Goal: Transaction & Acquisition: Purchase product/service

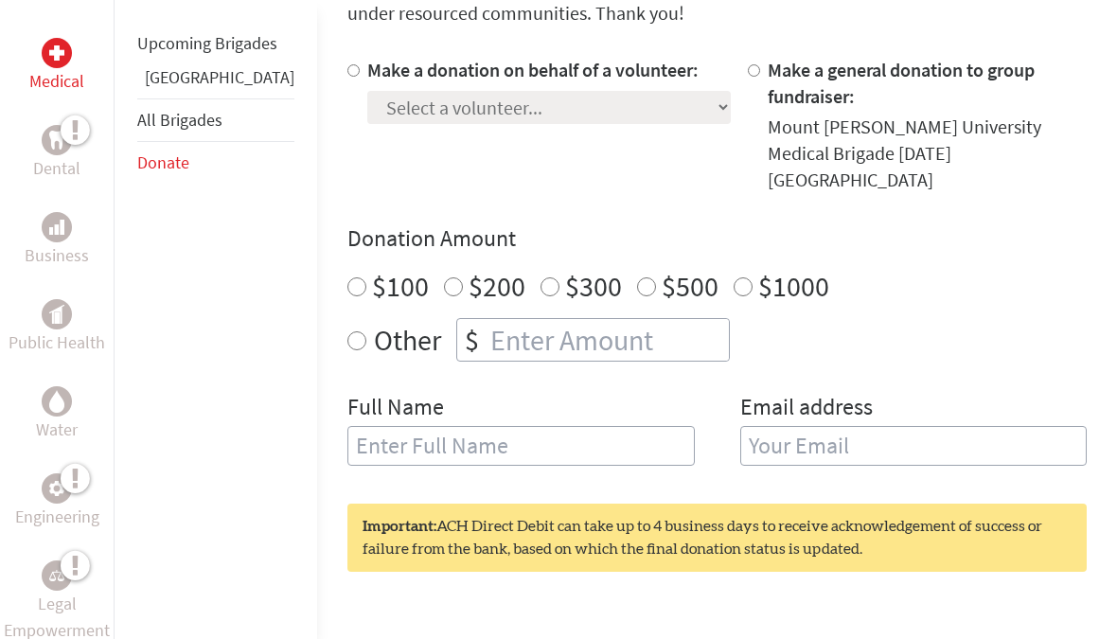
scroll to position [363, 0]
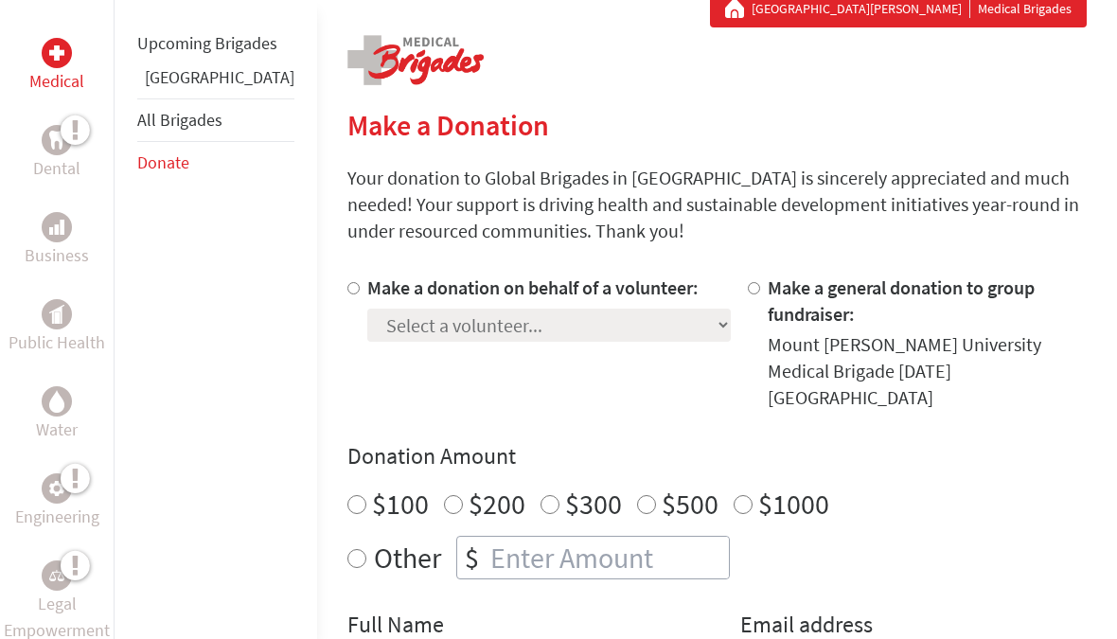
click at [271, 310] on div "Medical Dental Business Public Health Water Engineering Legal Empowerment Upcom…" at bounding box center [558, 562] width 1117 height 1143
click at [347, 283] on input "Make a donation on behalf of a volunteer:" at bounding box center [353, 289] width 12 height 12
radio input "true"
click at [505, 328] on select "Select a volunteer... [PERSON_NAME] [PERSON_NAME] [PERSON_NAME] [PERSON_NAME] […" at bounding box center [548, 325] width 363 height 33
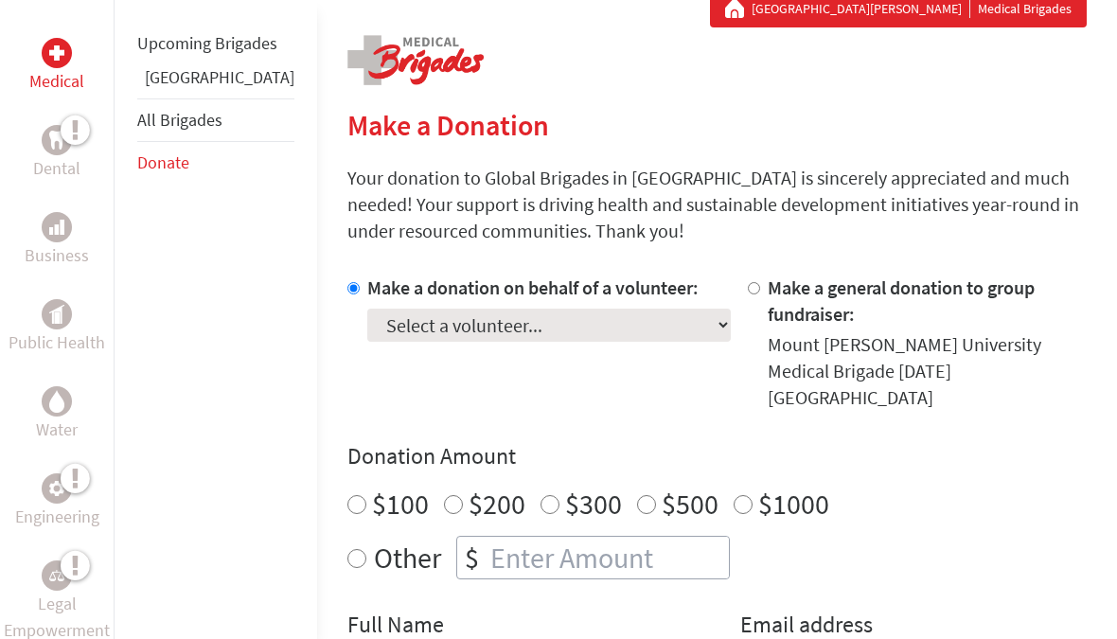
click at [487, 537] on input "number" at bounding box center [608, 558] width 242 height 42
radio input "true"
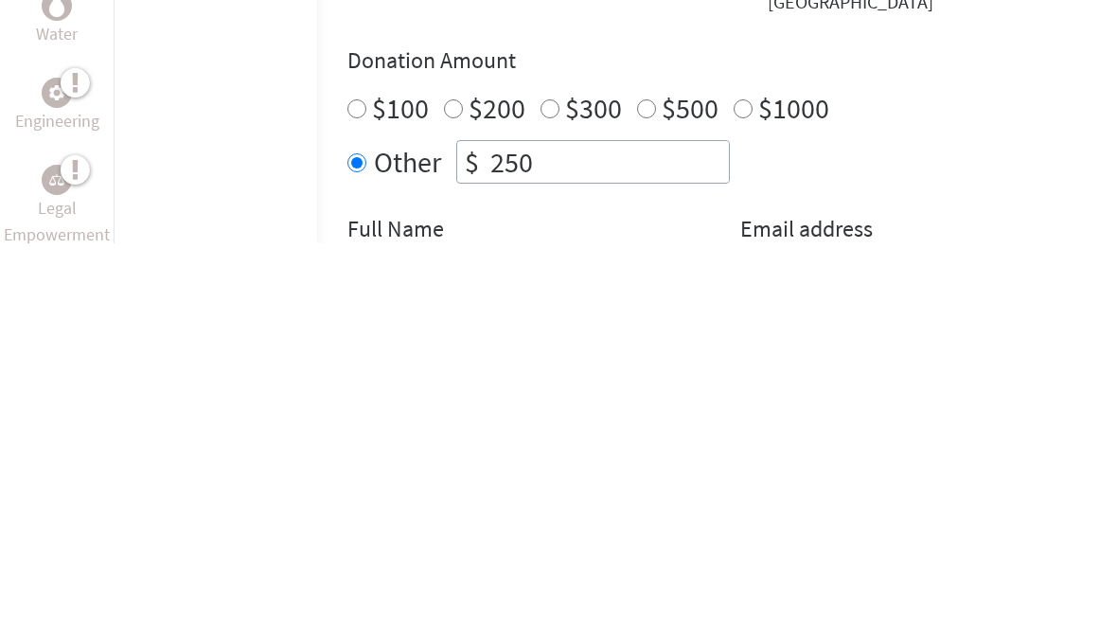
type input "250"
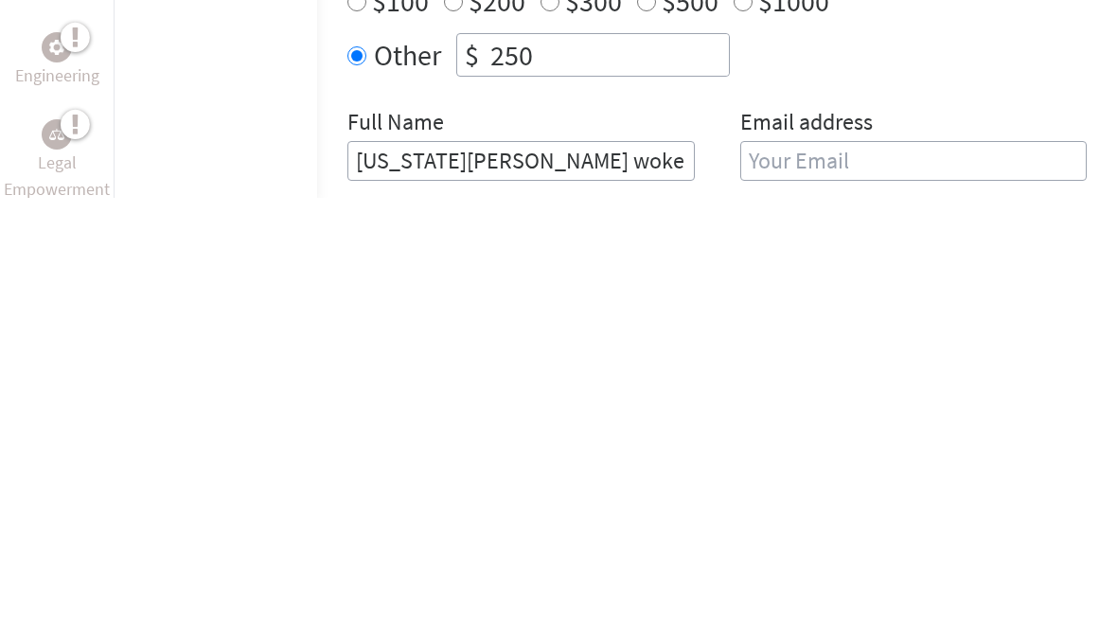
type input "[US_STATE][PERSON_NAME] woke"
click at [817, 582] on input "email" at bounding box center [913, 602] width 347 height 40
type input "The"
click at [444, 582] on input "[US_STATE][PERSON_NAME] woke" at bounding box center [520, 602] width 347 height 40
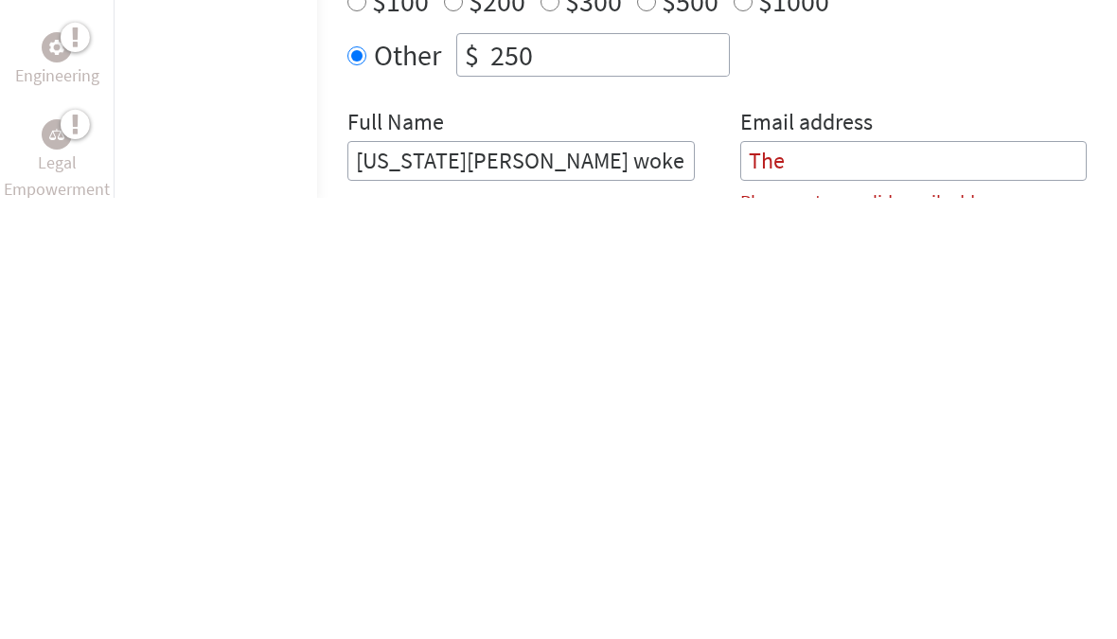
click at [467, 582] on input "[US_STATE][PERSON_NAME] woke" at bounding box center [520, 602] width 347 height 40
click at [469, 582] on input "[US_STATE][PERSON_NAME] woke" at bounding box center [520, 602] width 347 height 40
type input "[US_STATE][PERSON_NAME]"
click at [869, 582] on input "The" at bounding box center [913, 602] width 347 height 40
type input "T"
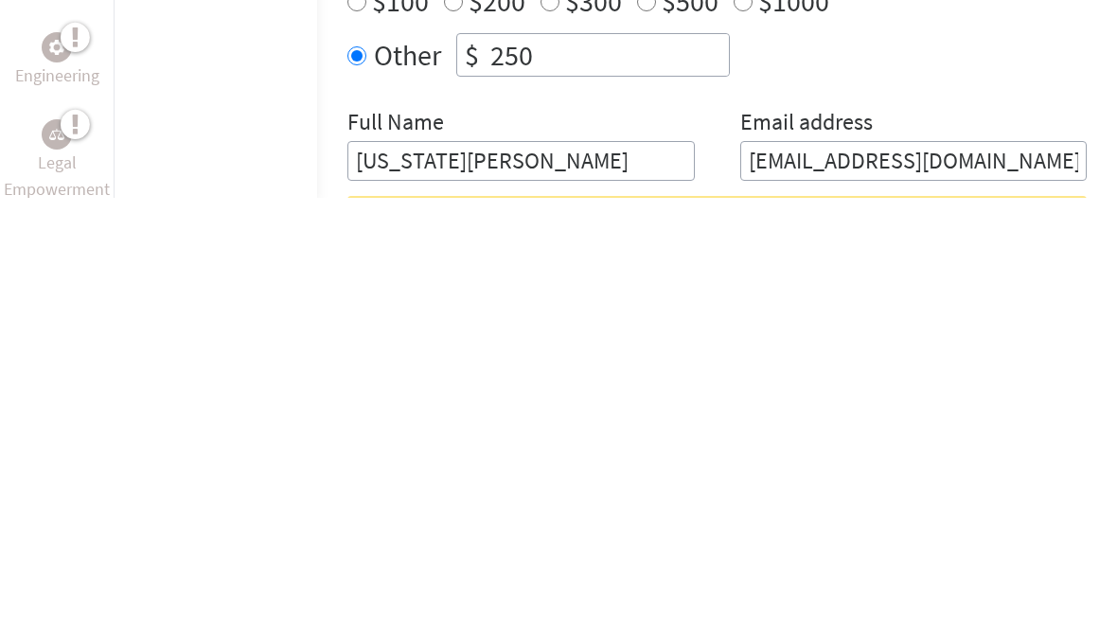
type input "[EMAIL_ADDRESS][DOMAIN_NAME]"
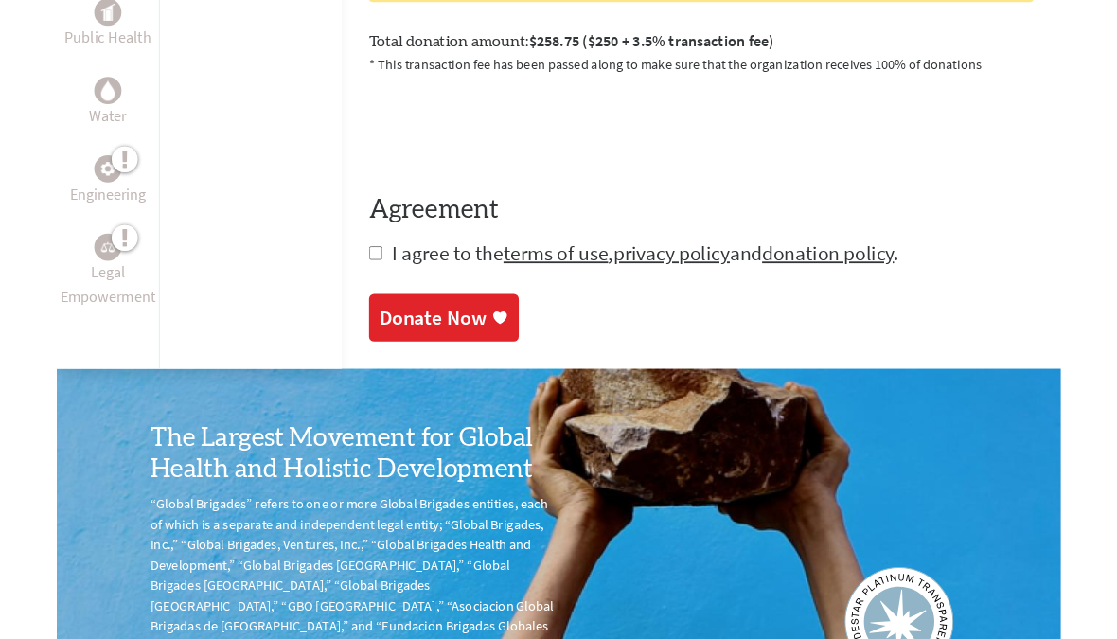
scroll to position [1127, 0]
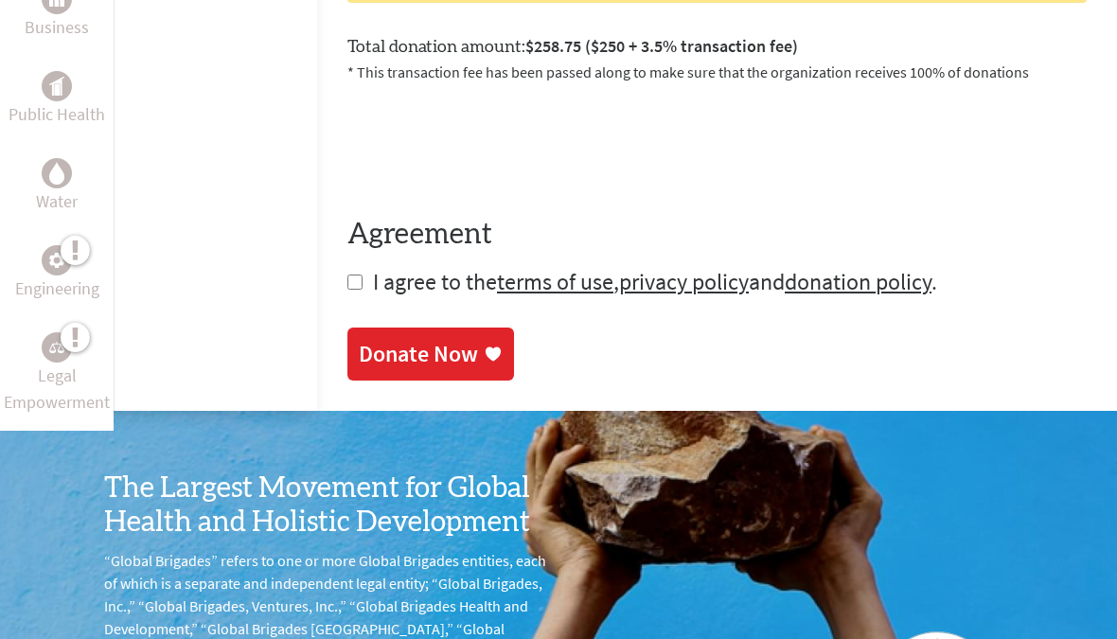
click at [347, 275] on input "checkbox" at bounding box center [354, 282] width 15 height 15
checkbox input "true"
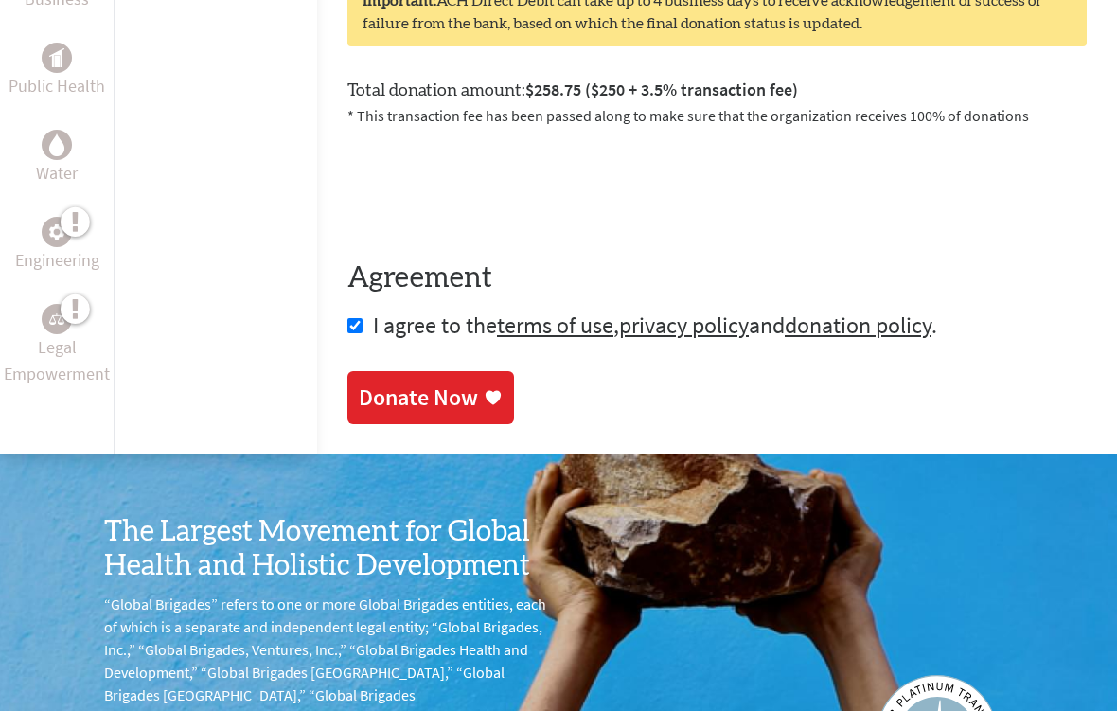
scroll to position [1114, 0]
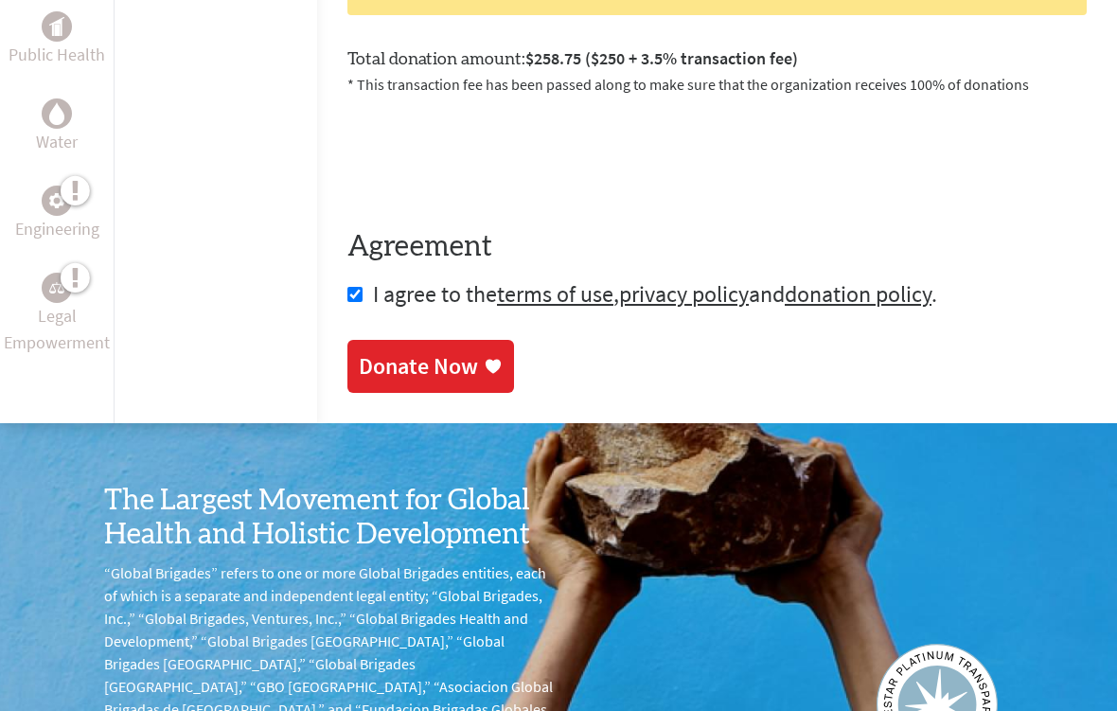
click at [393, 352] on div "Donate Now" at bounding box center [418, 367] width 119 height 30
